Goal: Information Seeking & Learning: Check status

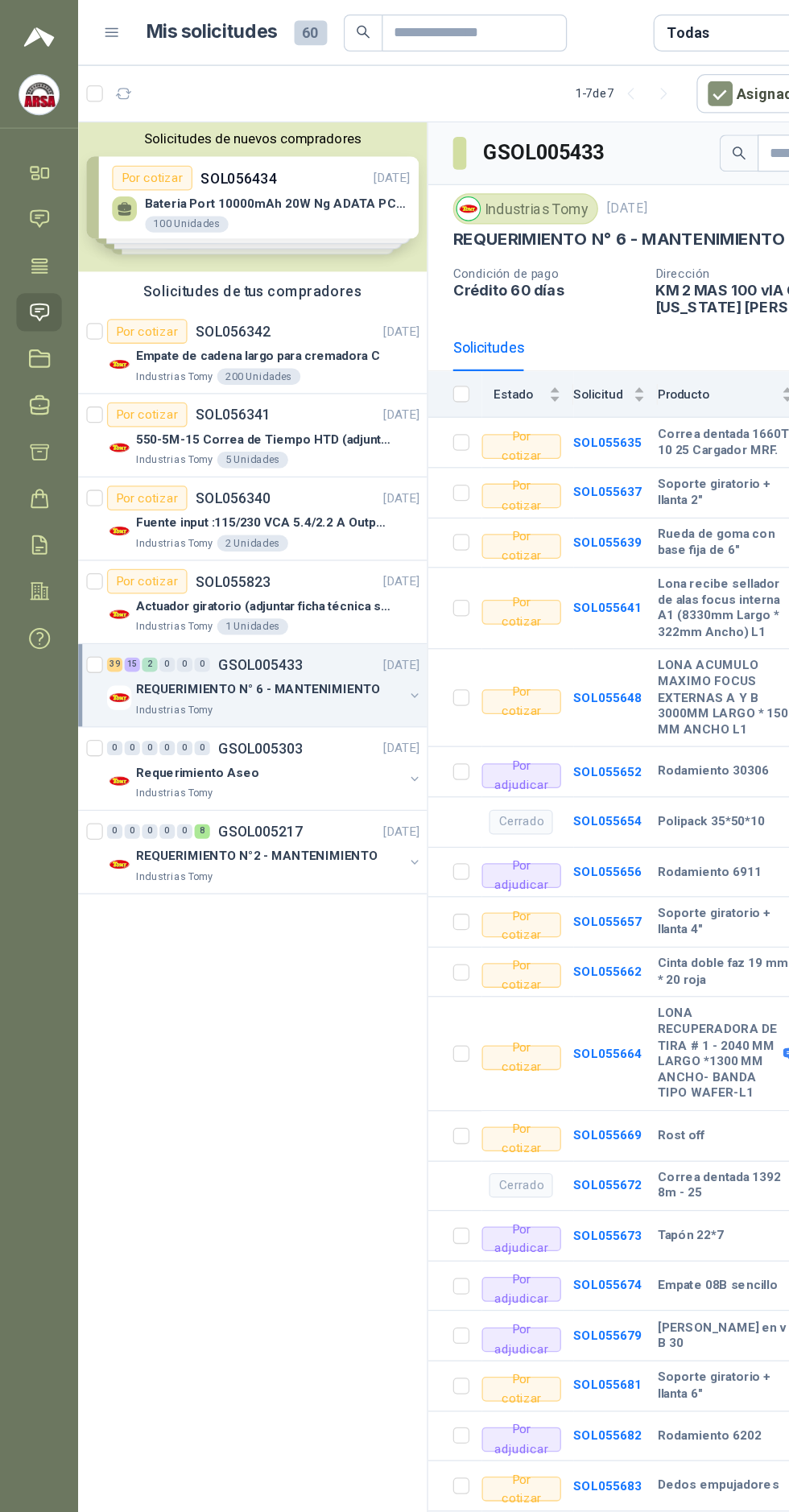
click at [31, 244] on icon at bounding box center [31, 244] width 17 height 17
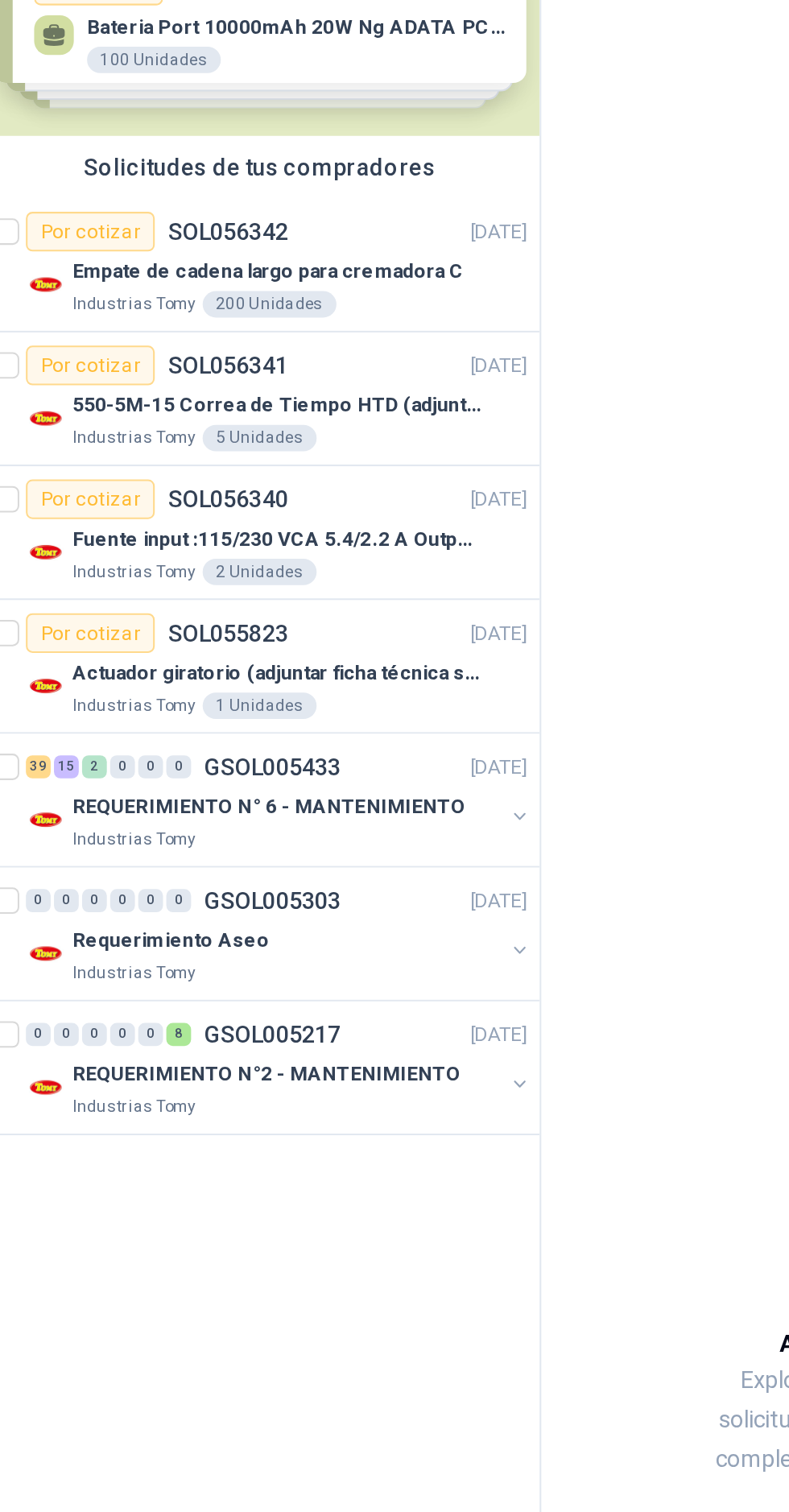
click at [217, 530] on div "REQUERIMIENTO N° 6 - MANTENIMIENTO" at bounding box center [210, 539] width 208 height 19
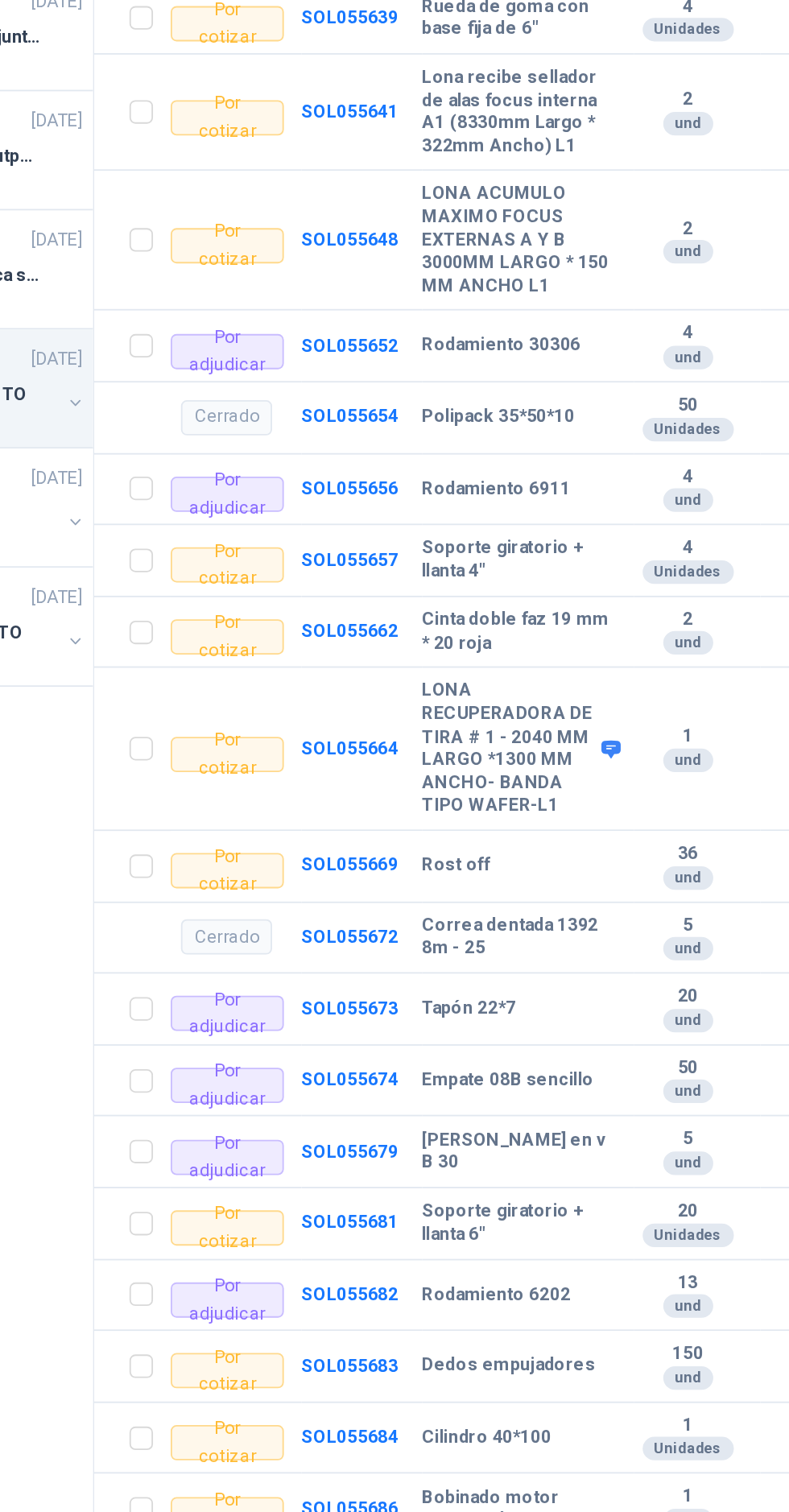
click at [467, 881] on b "SOL055673" at bounding box center [474, 876] width 53 height 11
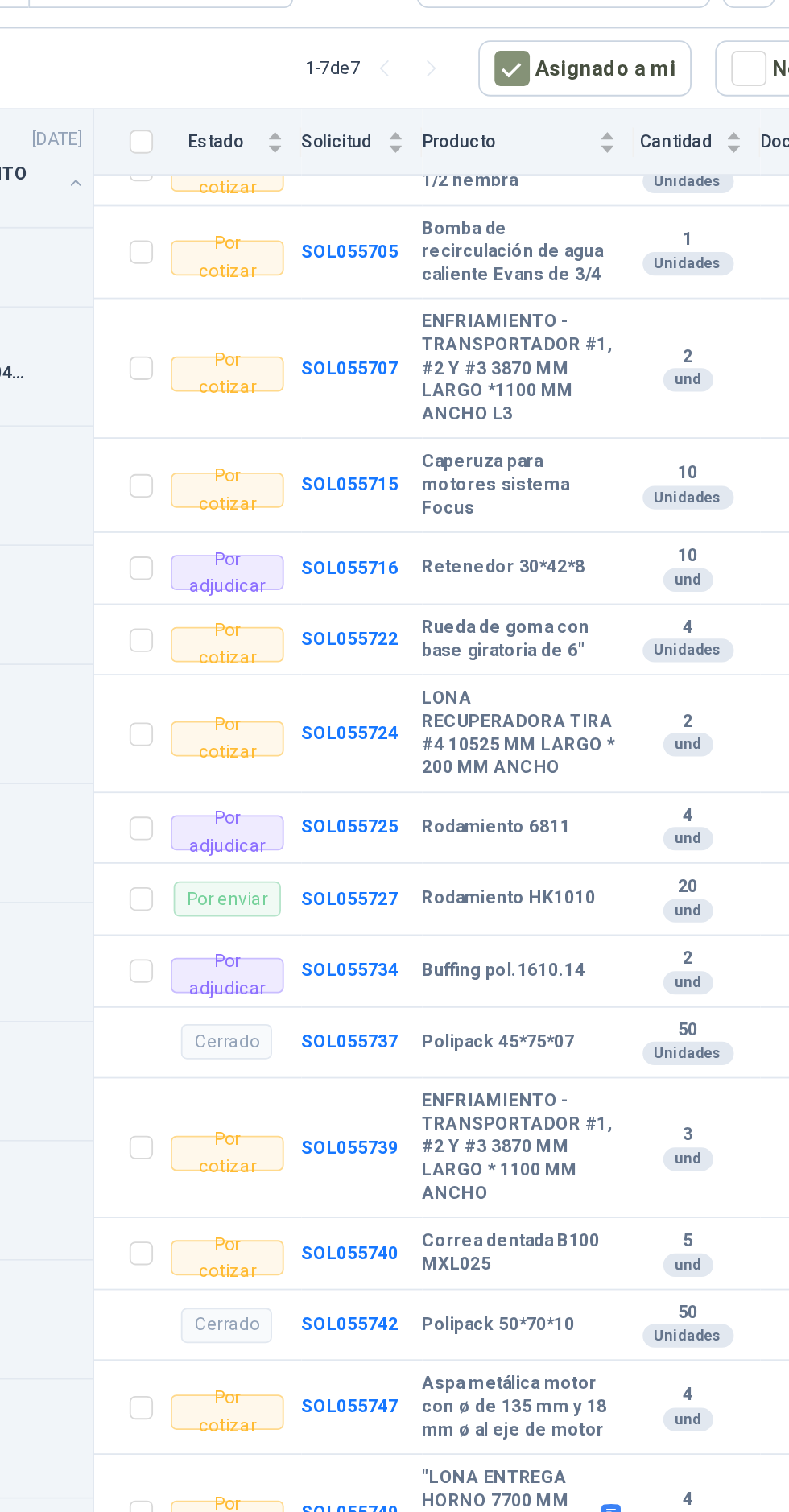
scroll to position [1231, 0]
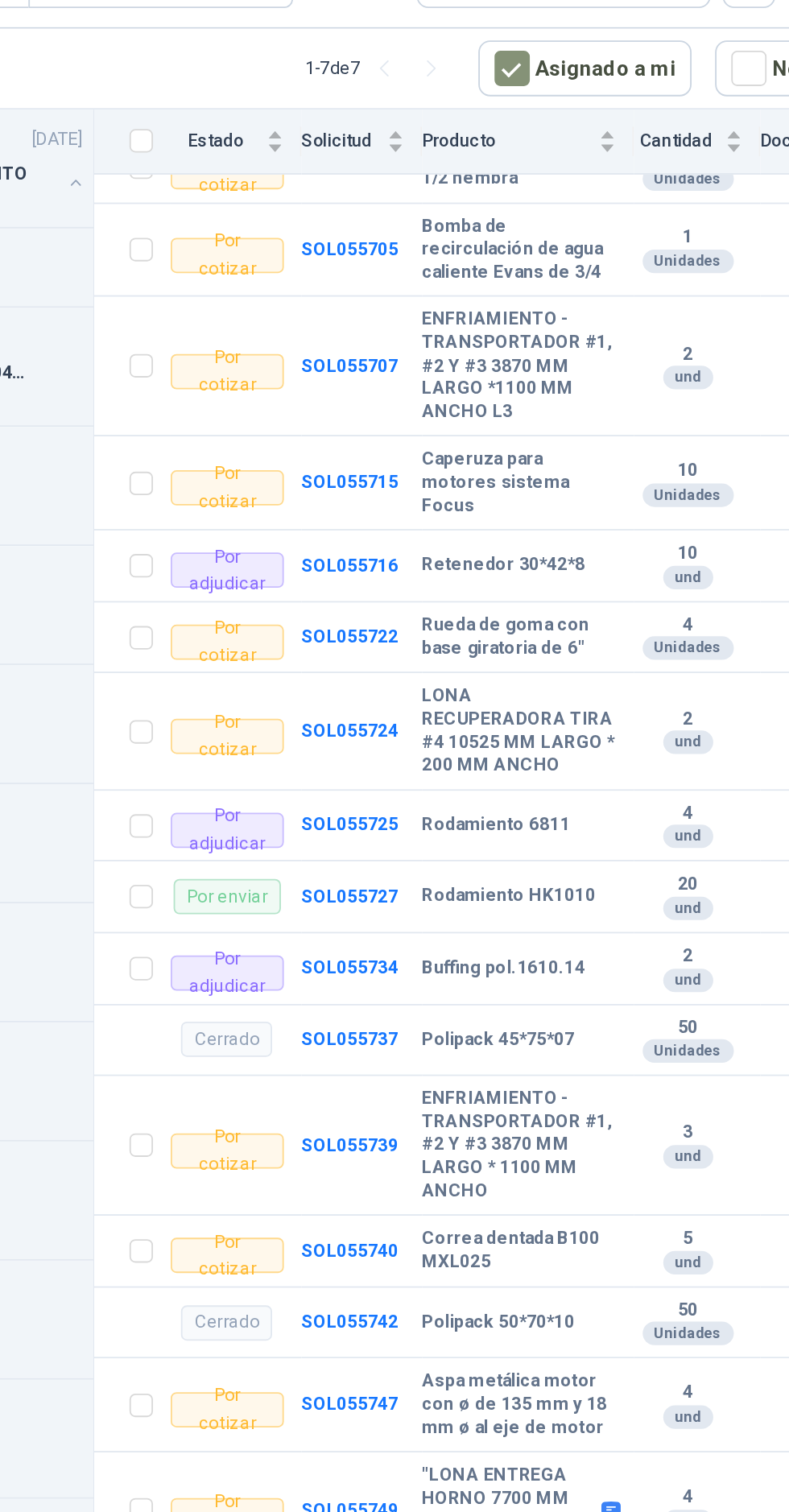
click at [464, 570] on b "SOL055734" at bounding box center [474, 565] width 53 height 11
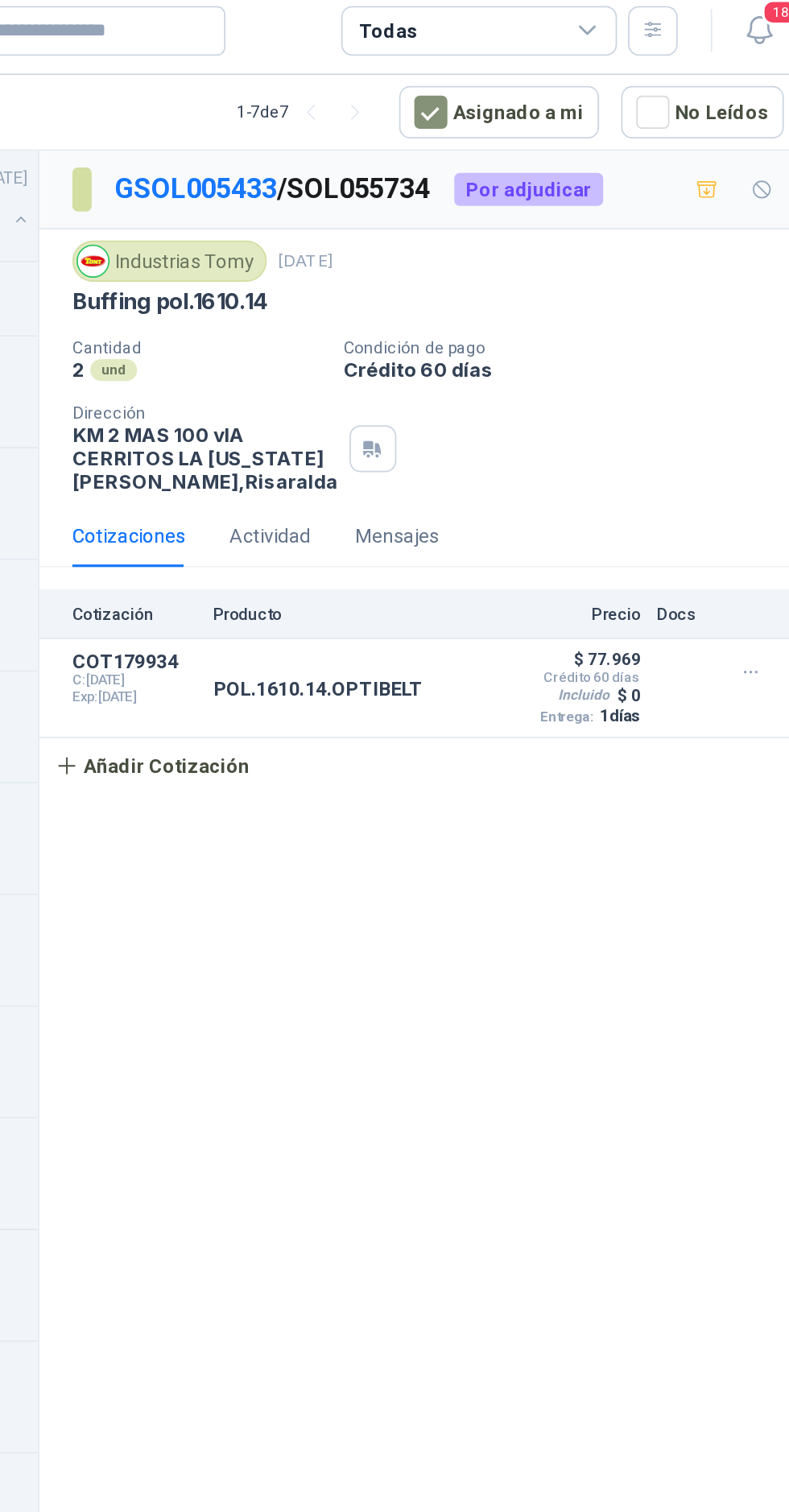
click at [478, 417] on p "POL.1610.14.OPTIBELT" at bounding box center [497, 410] width 122 height 13
click at [0, 0] on button "Detalles" at bounding box center [0, 0] width 0 height 0
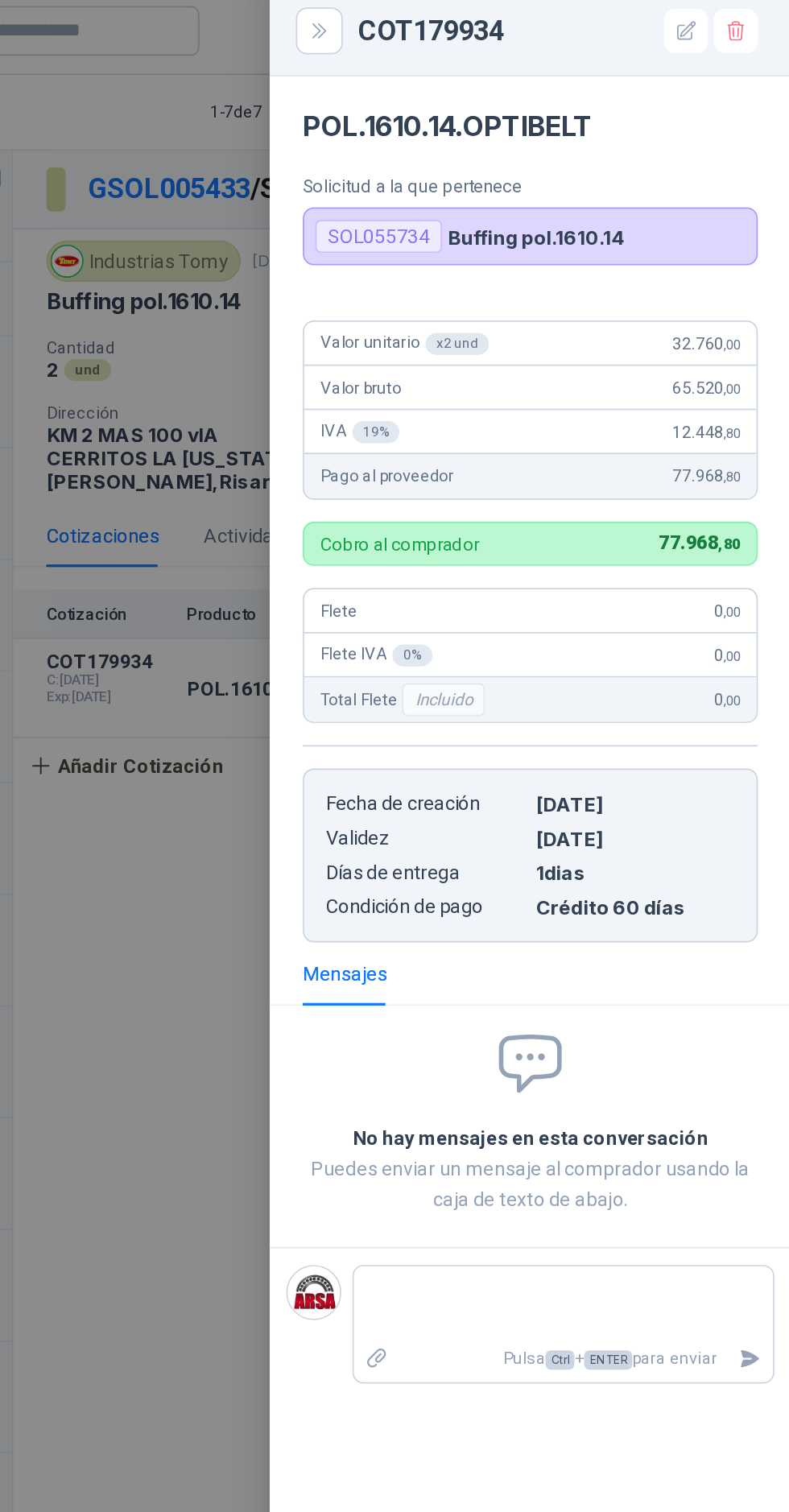
click at [405, 595] on div at bounding box center [394, 756] width 789 height 1512
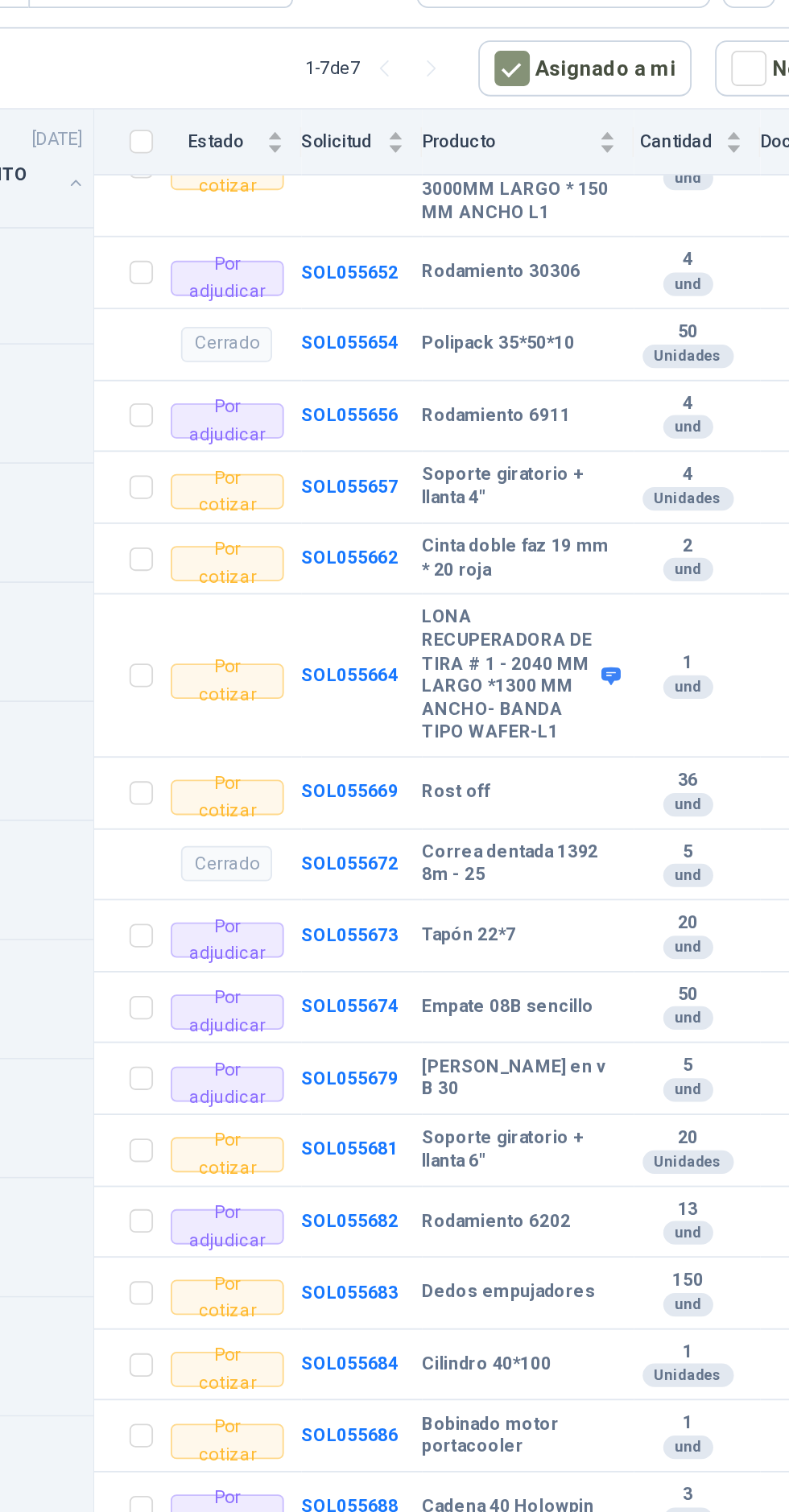
scroll to position [422, 0]
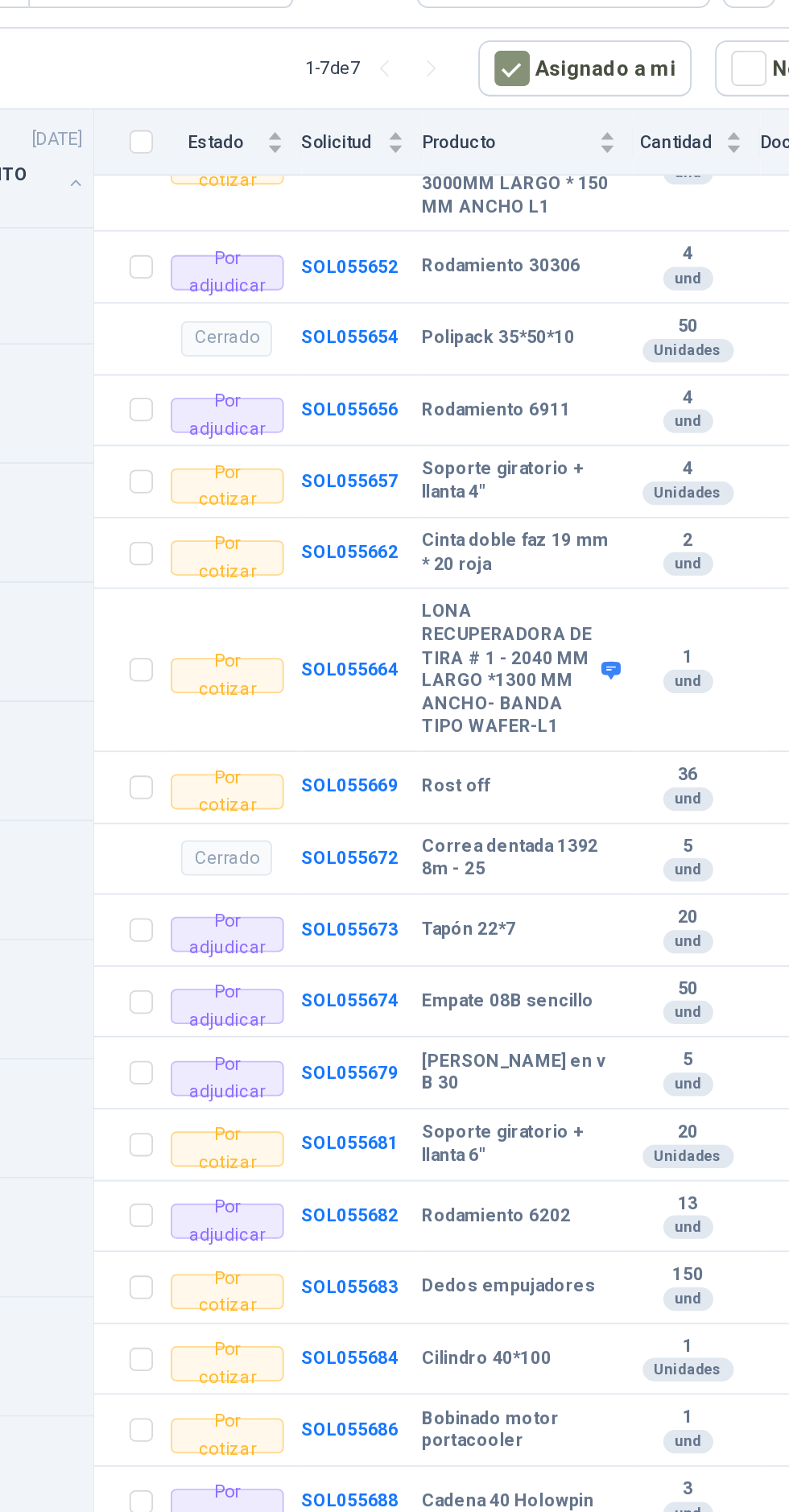
click at [470, 551] on b "SOL055673" at bounding box center [474, 545] width 53 height 11
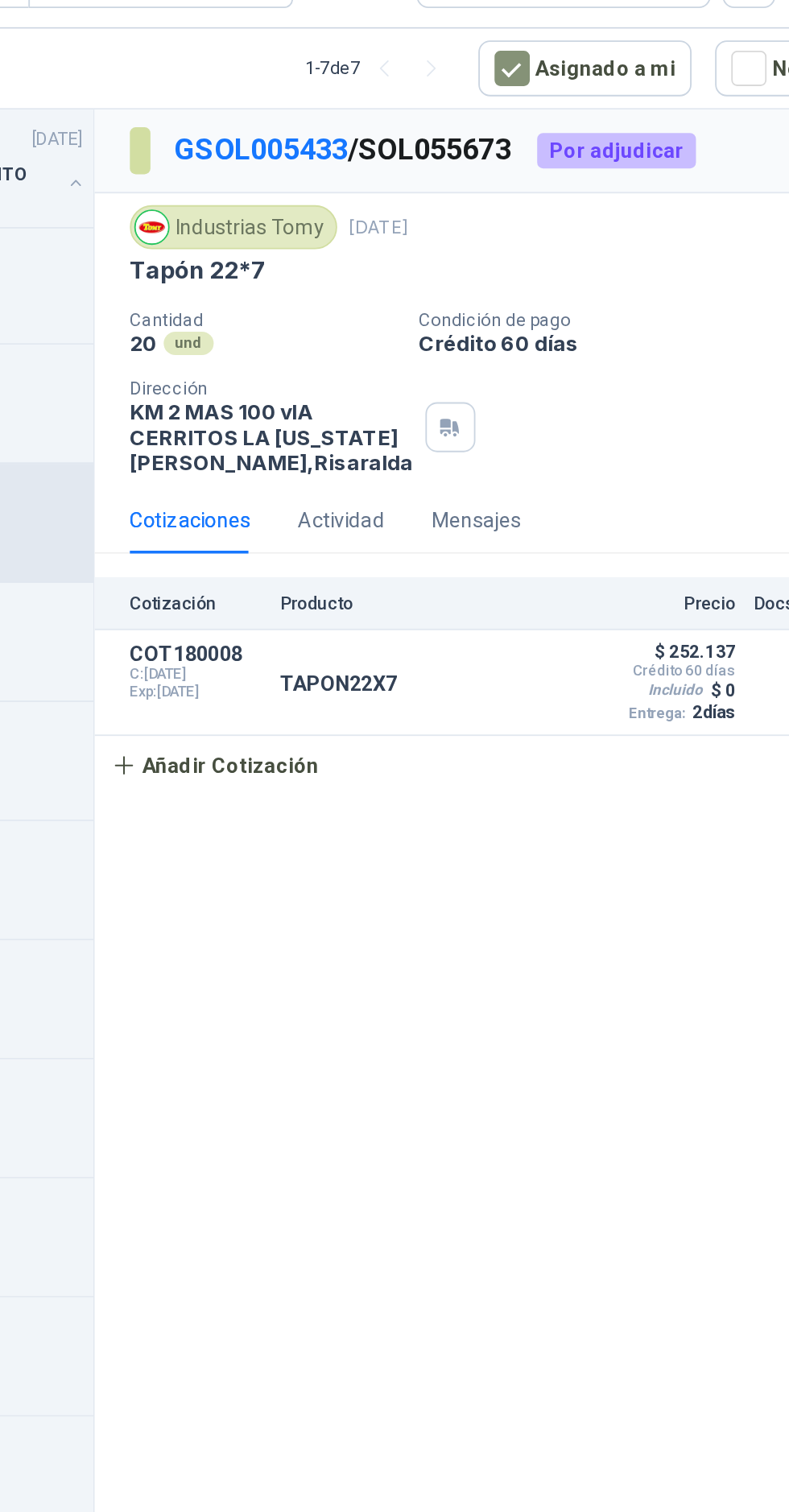
click at [454, 417] on p "TAPON22X7" at bounding box center [469, 410] width 65 height 13
click at [0, 0] on button "Detalles" at bounding box center [0, 0] width 0 height 0
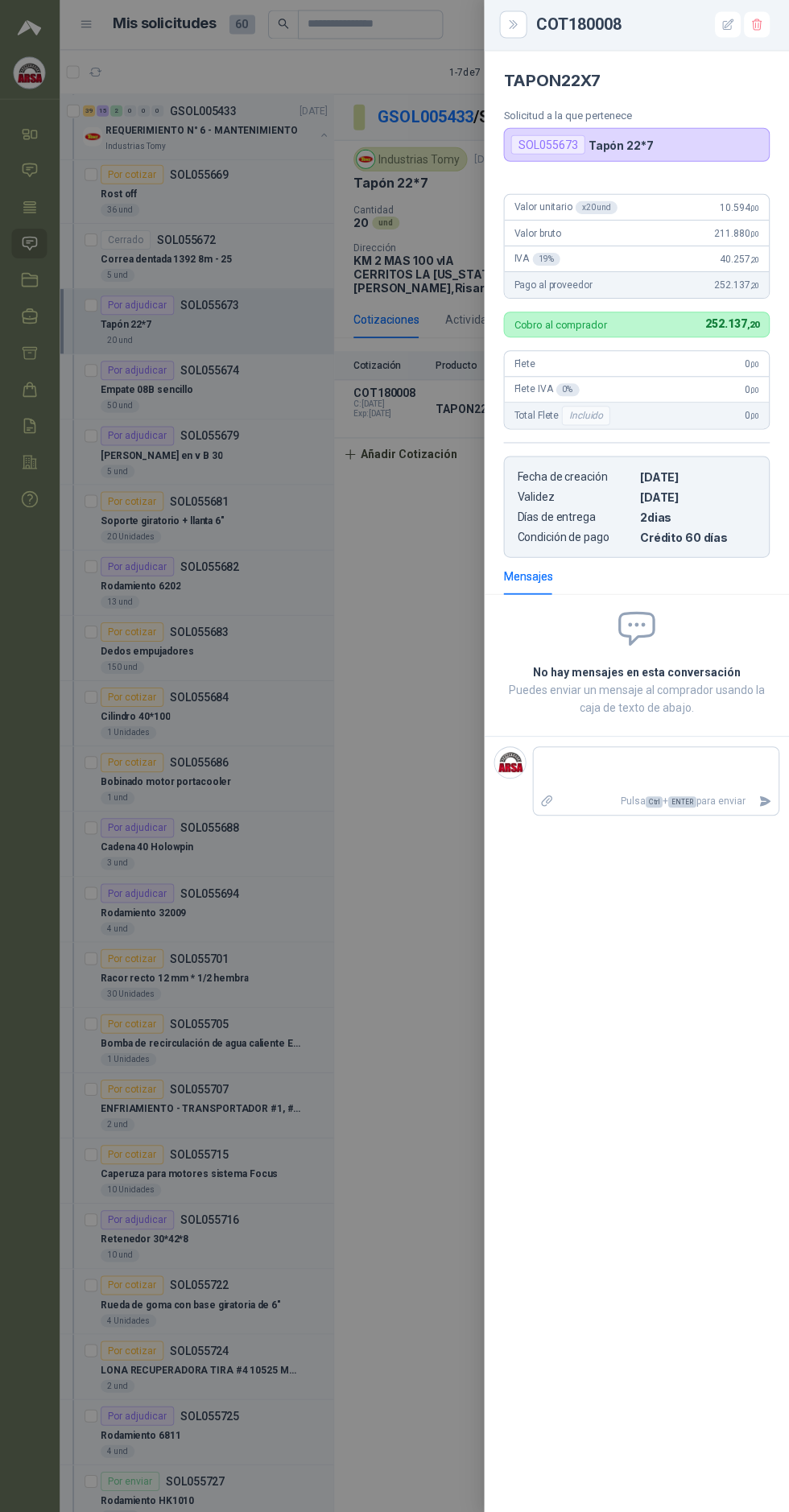
click at [376, 434] on div at bounding box center [394, 756] width 789 height 1512
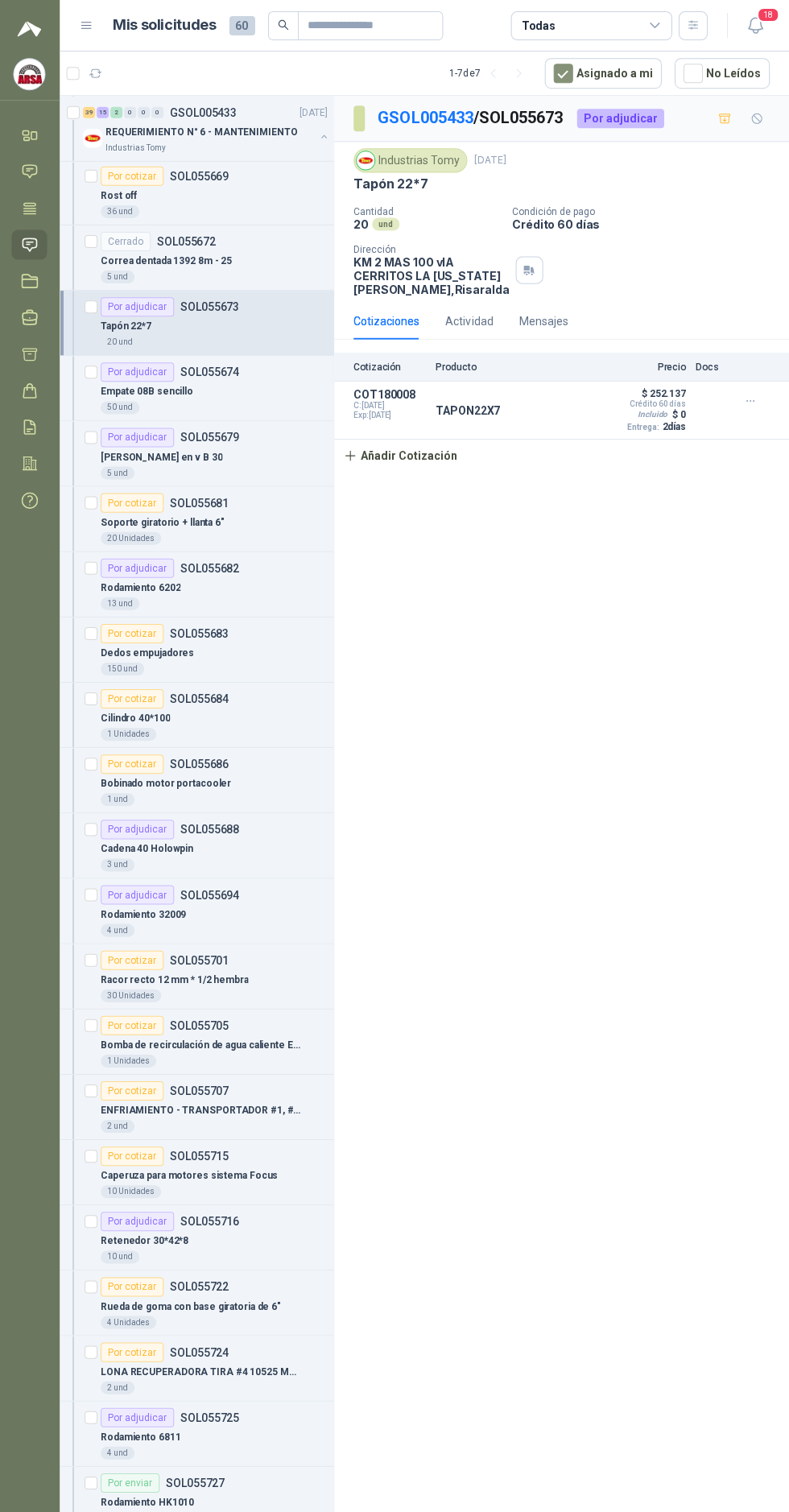
click at [32, 354] on icon at bounding box center [31, 354] width 17 height 17
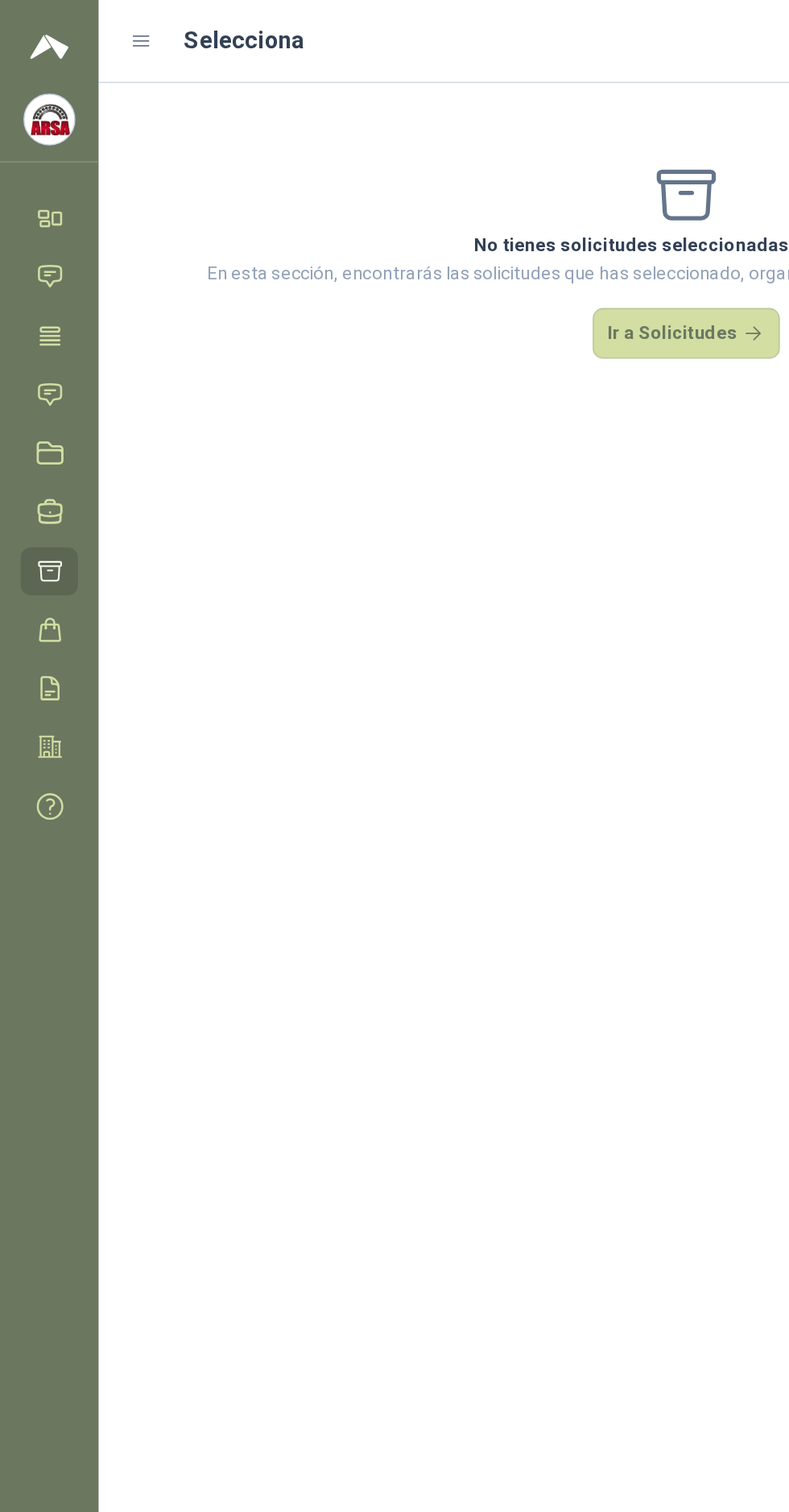
click at [44, 398] on link "Órdenes de Compra" at bounding box center [31, 390] width 35 height 30
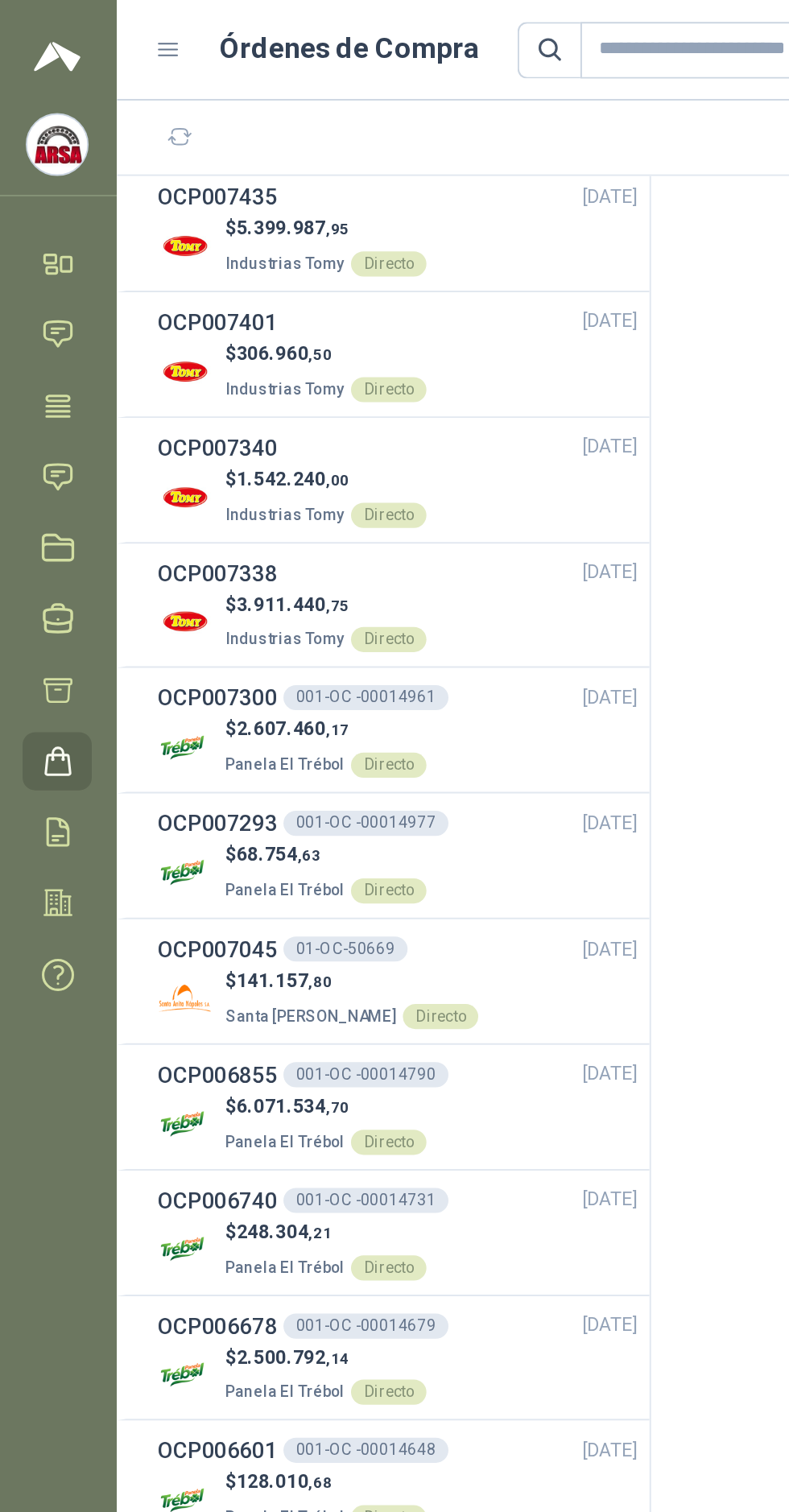
scroll to position [9, 0]
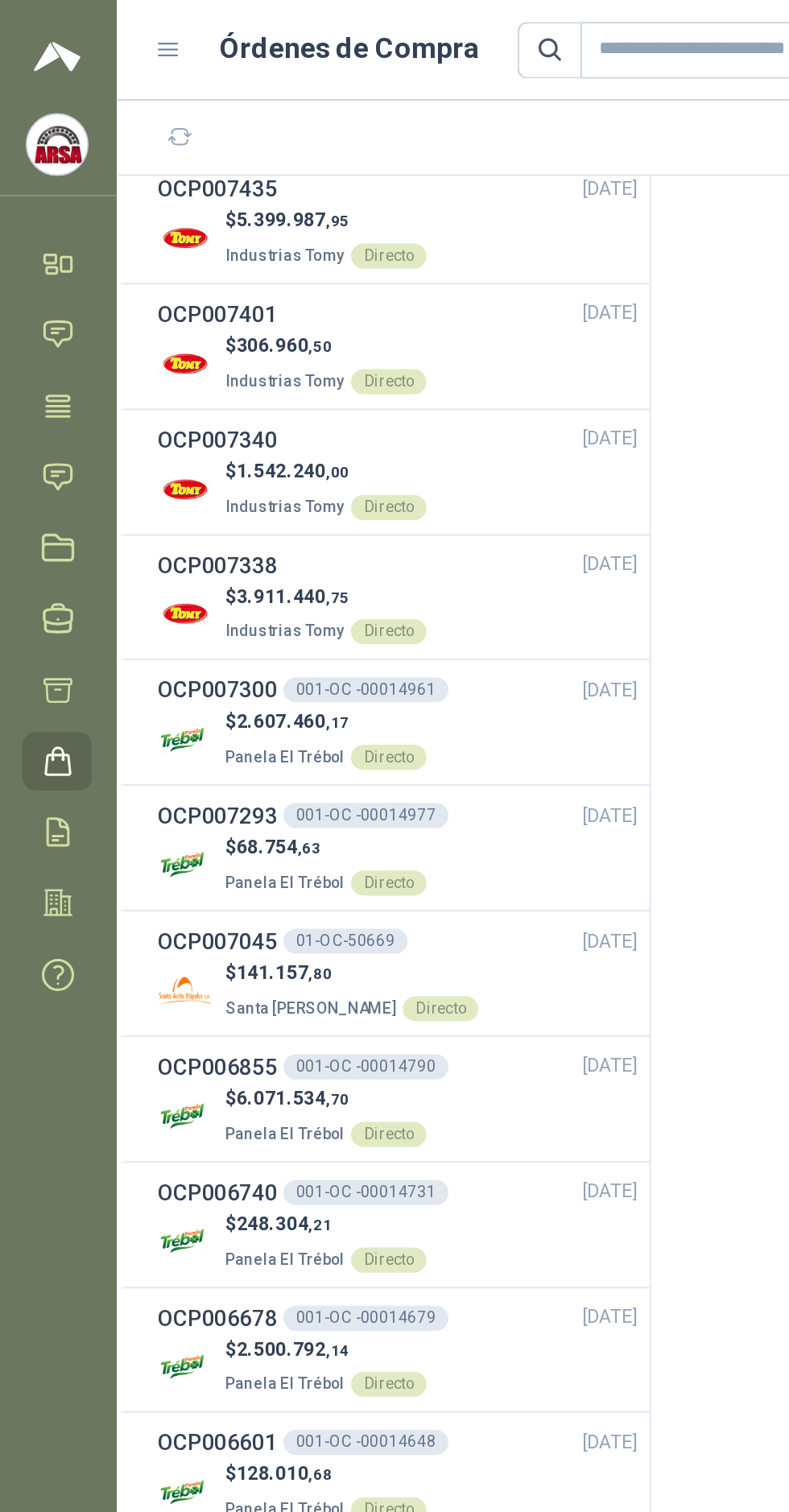
click at [132, 96] on h3 "OCP007435" at bounding box center [113, 96] width 61 height 18
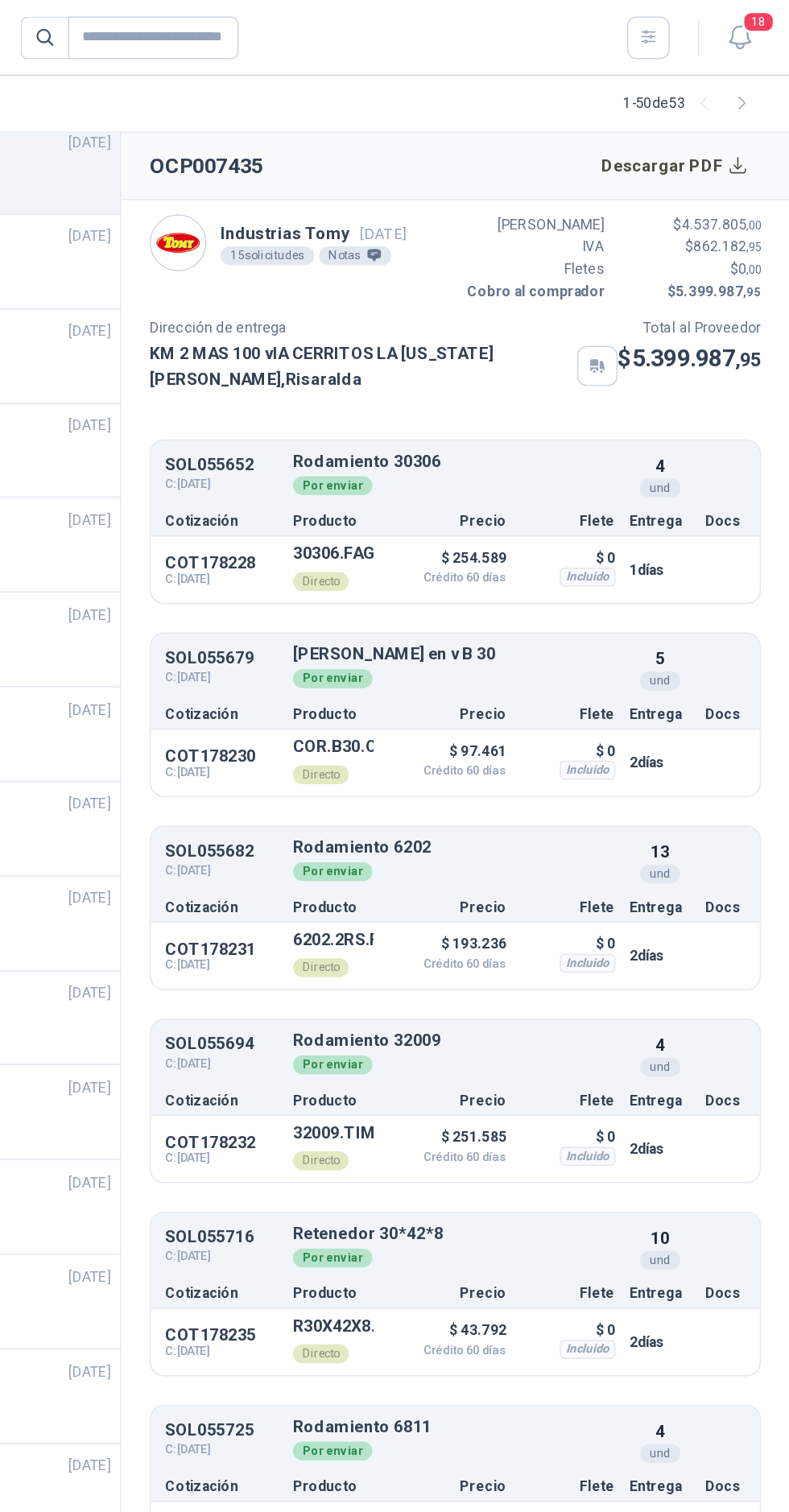
click at [725, 125] on button "Descargar PDF" at bounding box center [711, 112] width 118 height 32
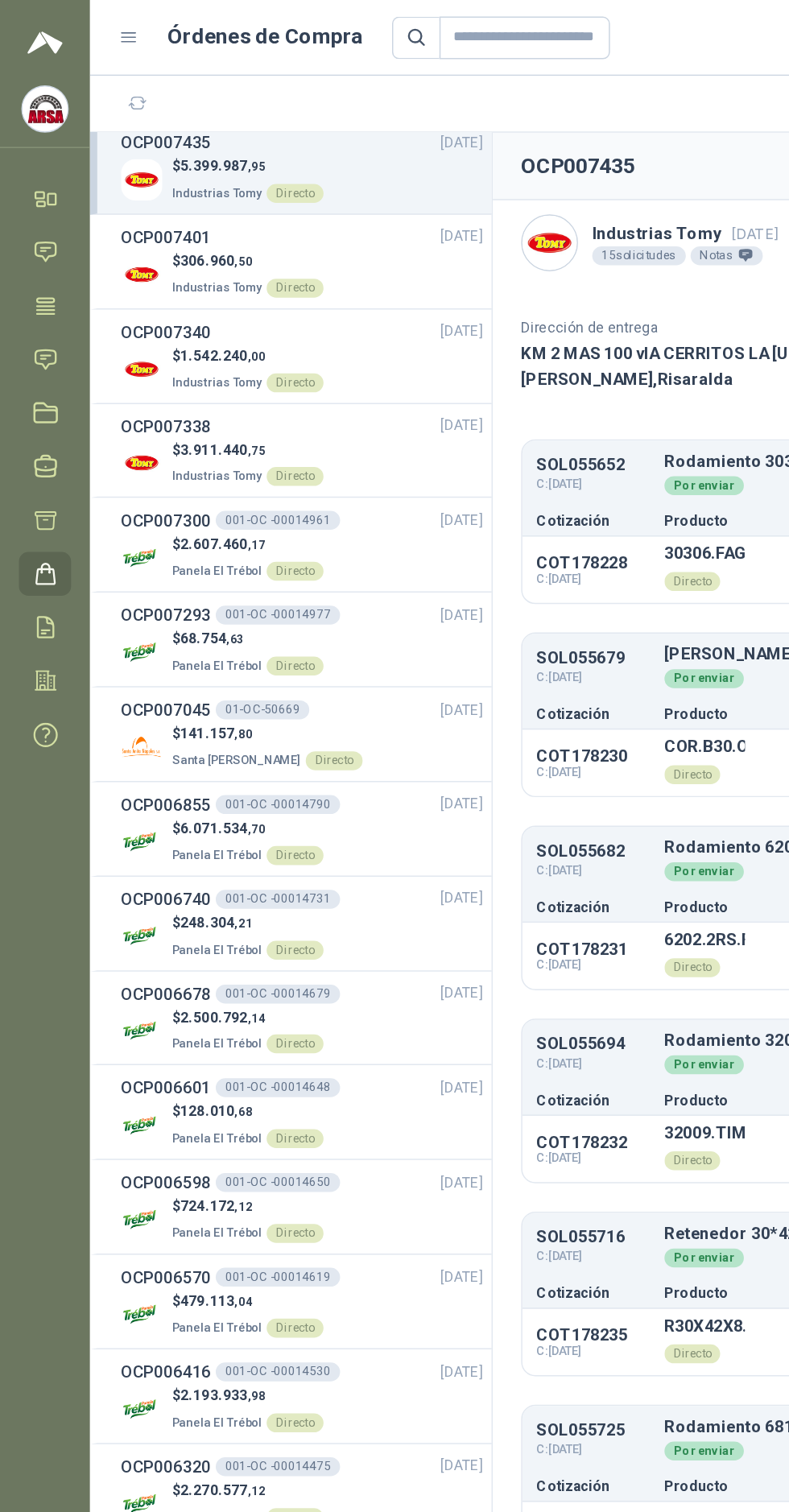
click at [44, 242] on link "Solicitudes" at bounding box center [31, 244] width 35 height 30
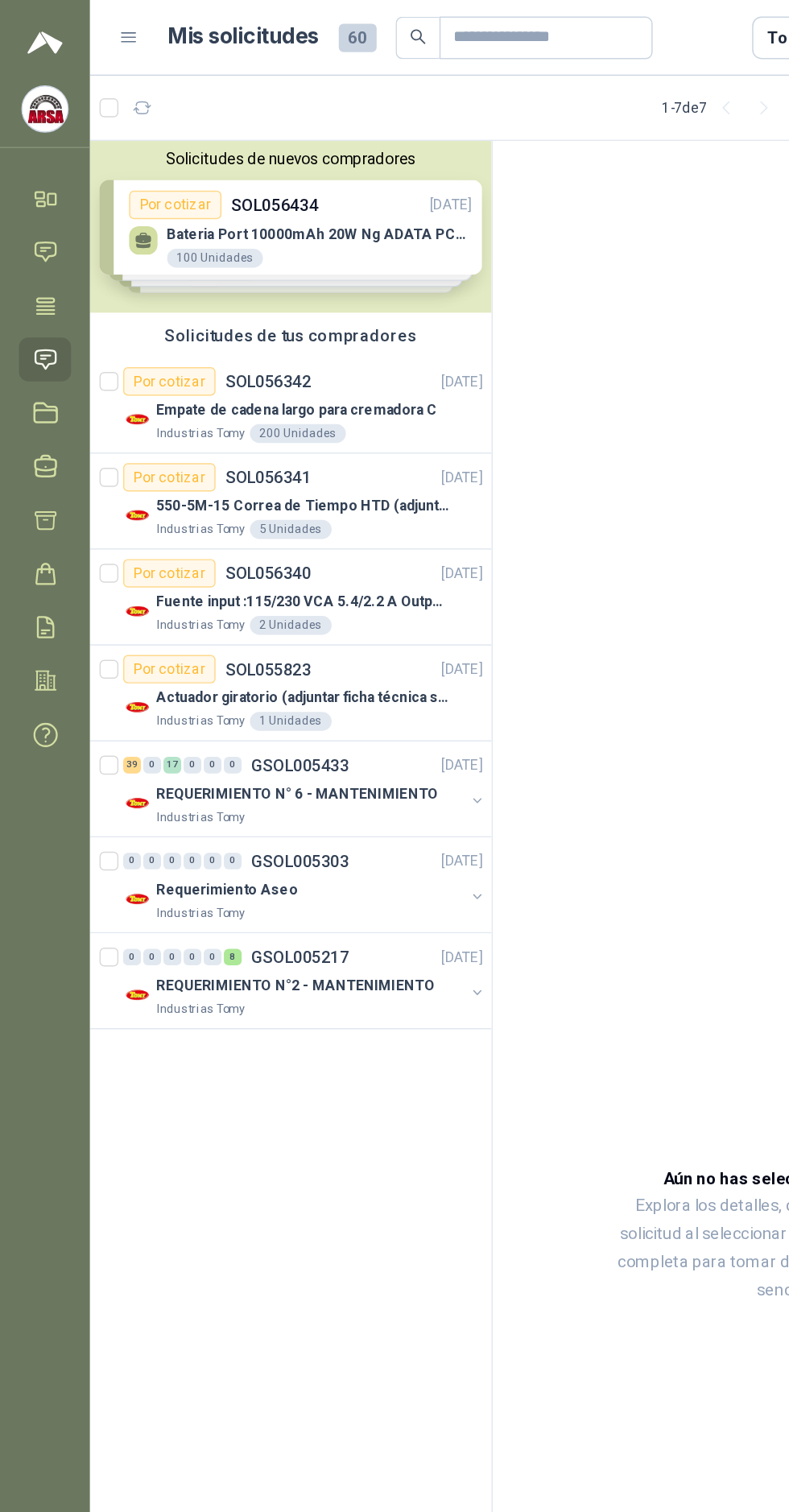
click at [197, 456] on p "SOL055823" at bounding box center [182, 455] width 58 height 11
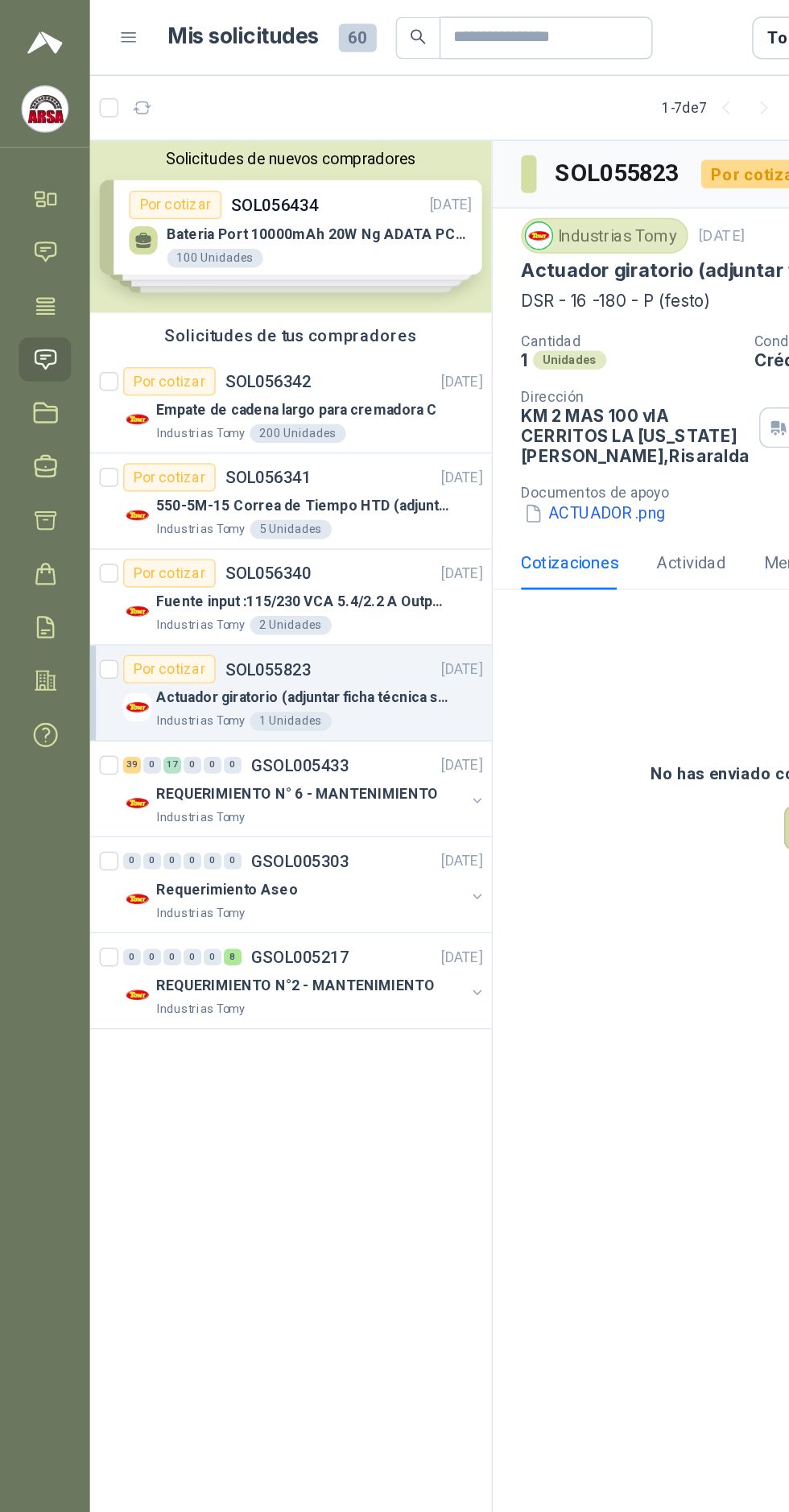
click at [225, 521] on p "GSOL005433" at bounding box center [204, 520] width 67 height 11
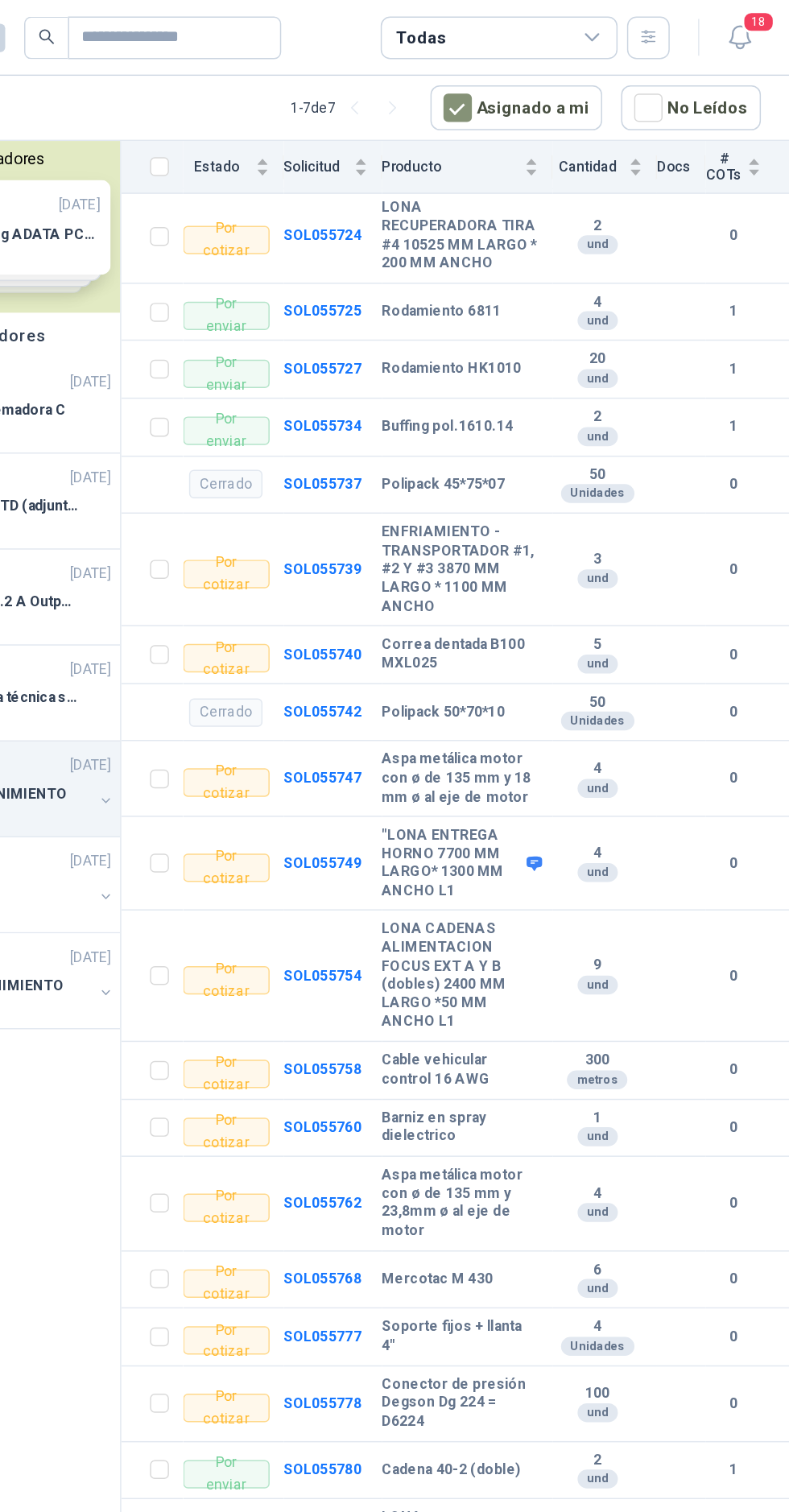
scroll to position [1519, 0]
